Goal: Transaction & Acquisition: Purchase product/service

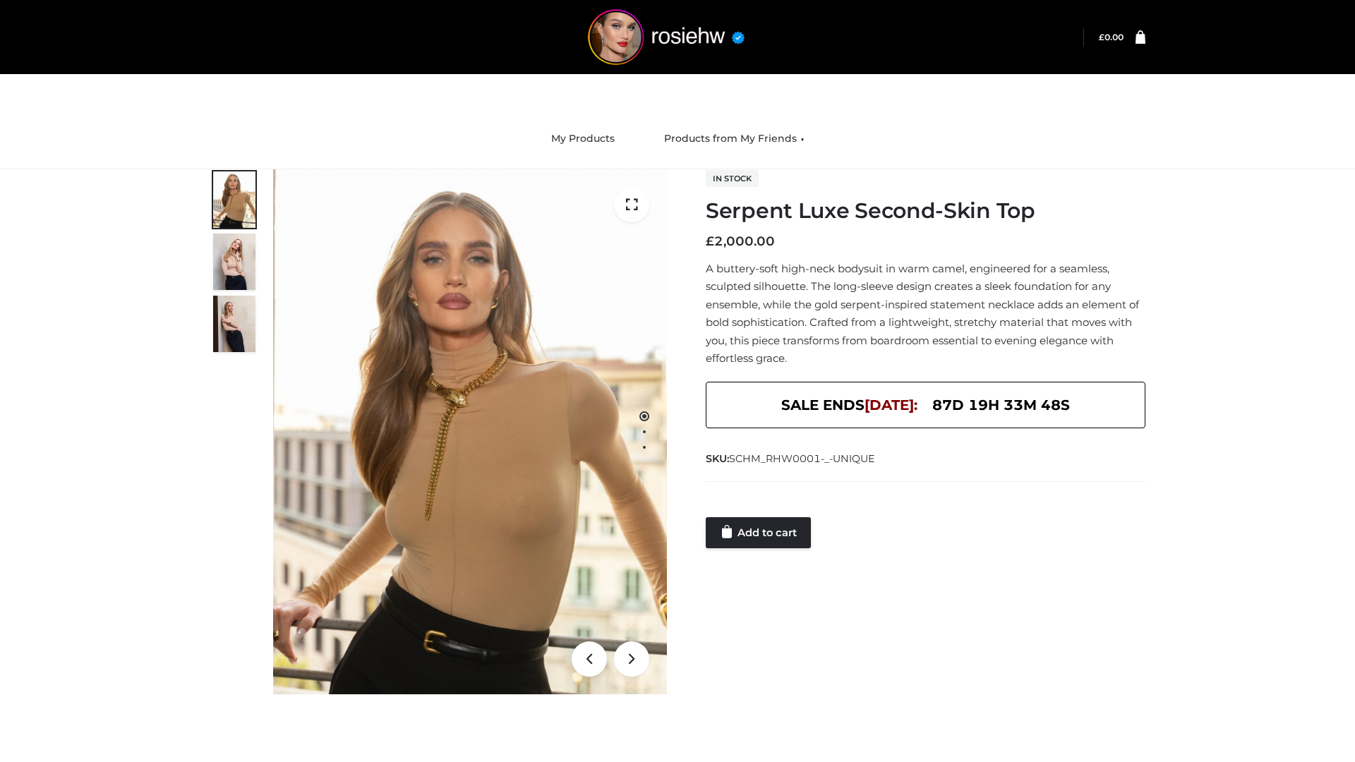
click at [760, 533] on link "Add to cart" at bounding box center [758, 532] width 105 height 31
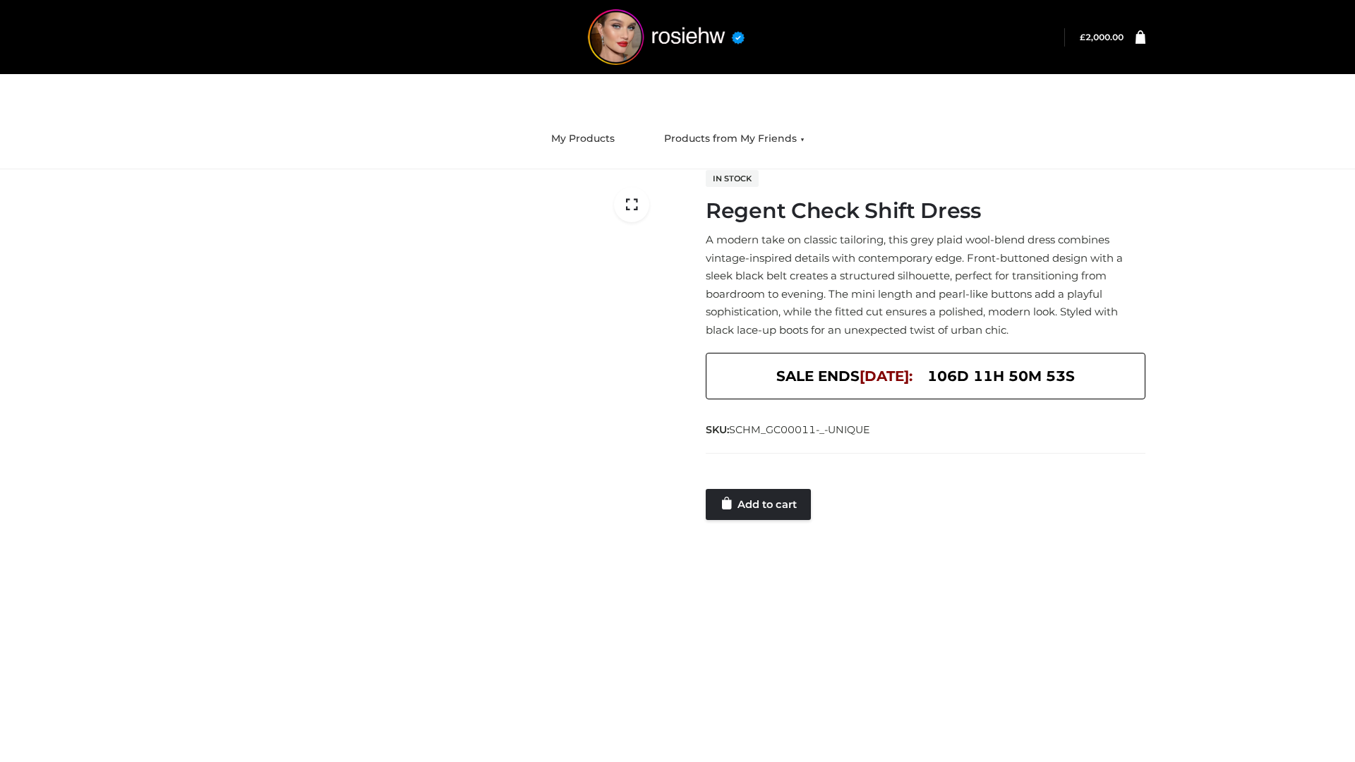
click at [760, 504] on link "Add to cart" at bounding box center [758, 504] width 105 height 31
